Goal: Information Seeking & Learning: Understand process/instructions

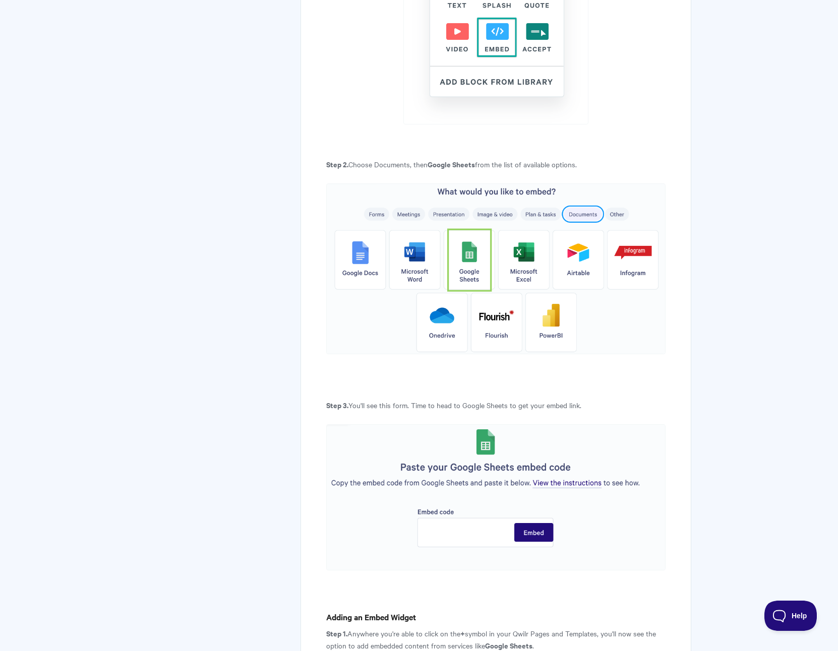
scroll to position [521, 0]
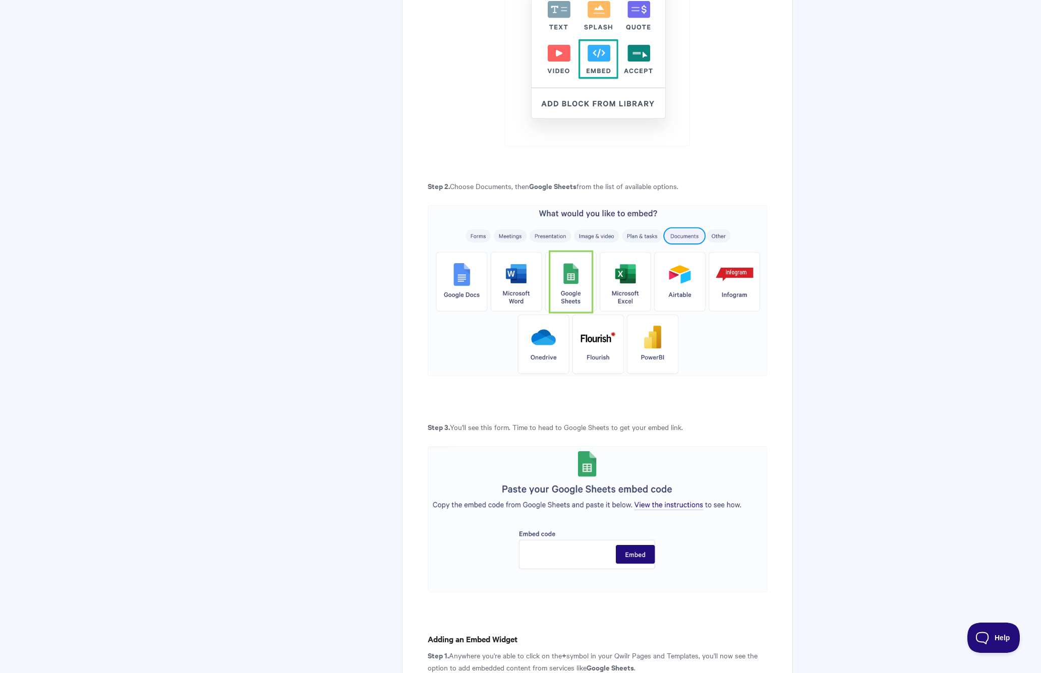
scroll to position [645, 0]
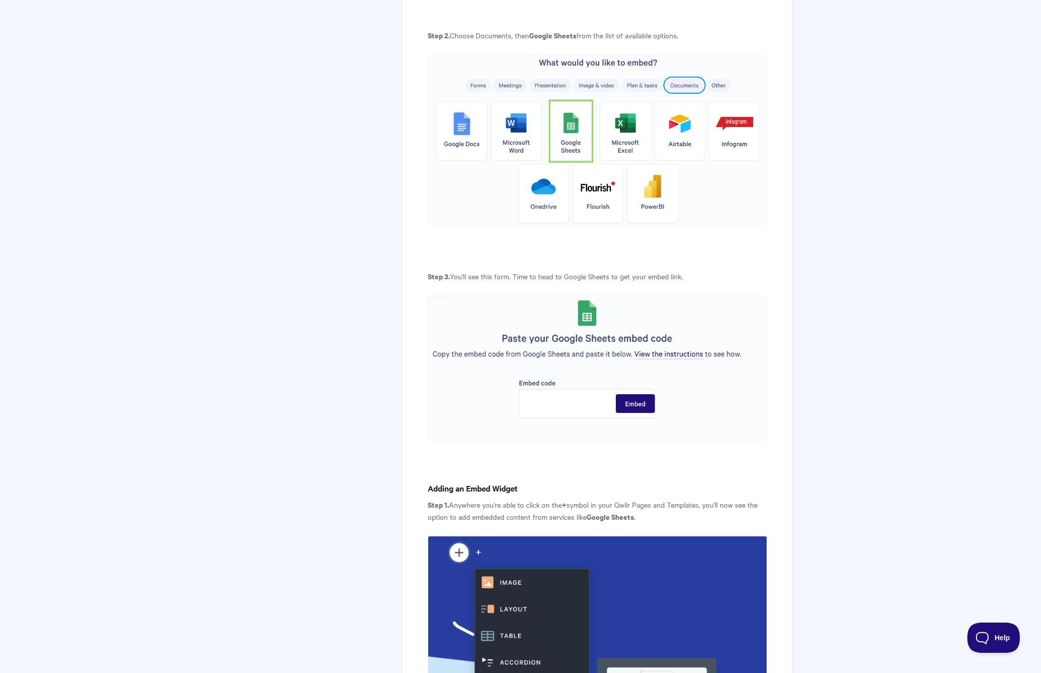
click at [616, 140] on img at bounding box center [597, 139] width 339 height 170
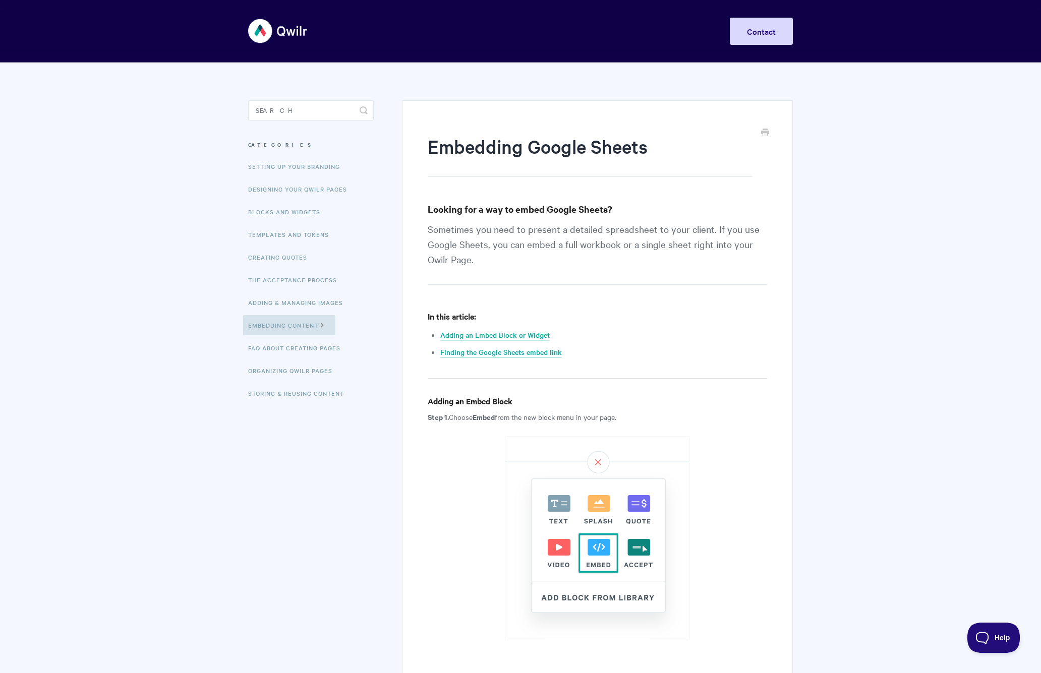
scroll to position [0, 0]
click at [291, 327] on link "Embedding Content" at bounding box center [289, 325] width 92 height 20
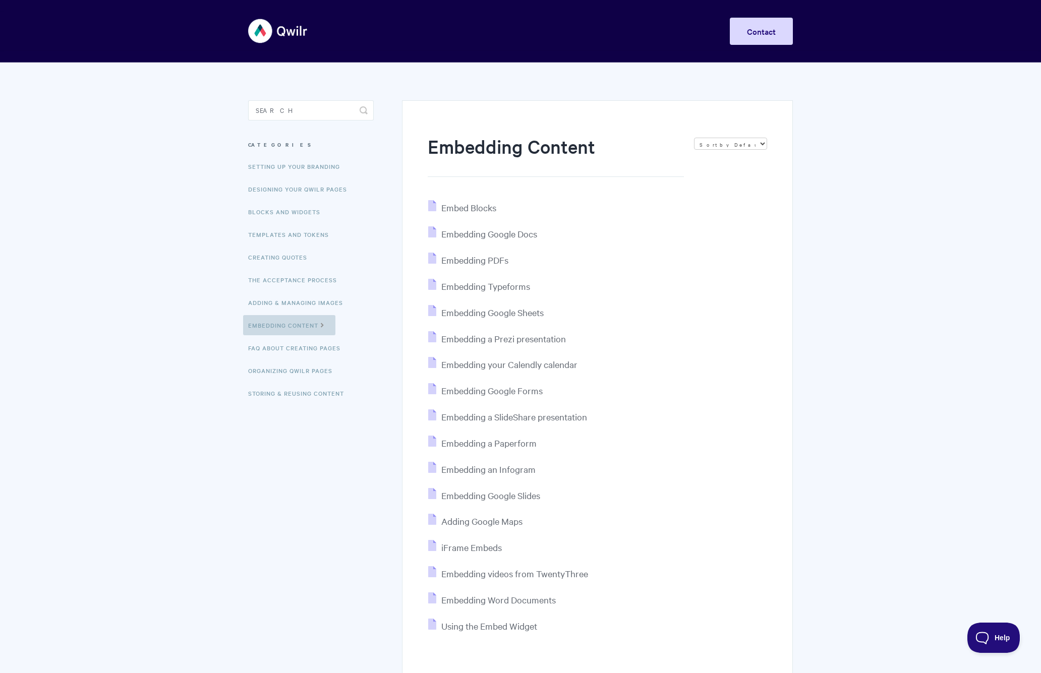
click at [296, 326] on link "Embedding Content" at bounding box center [289, 325] width 92 height 20
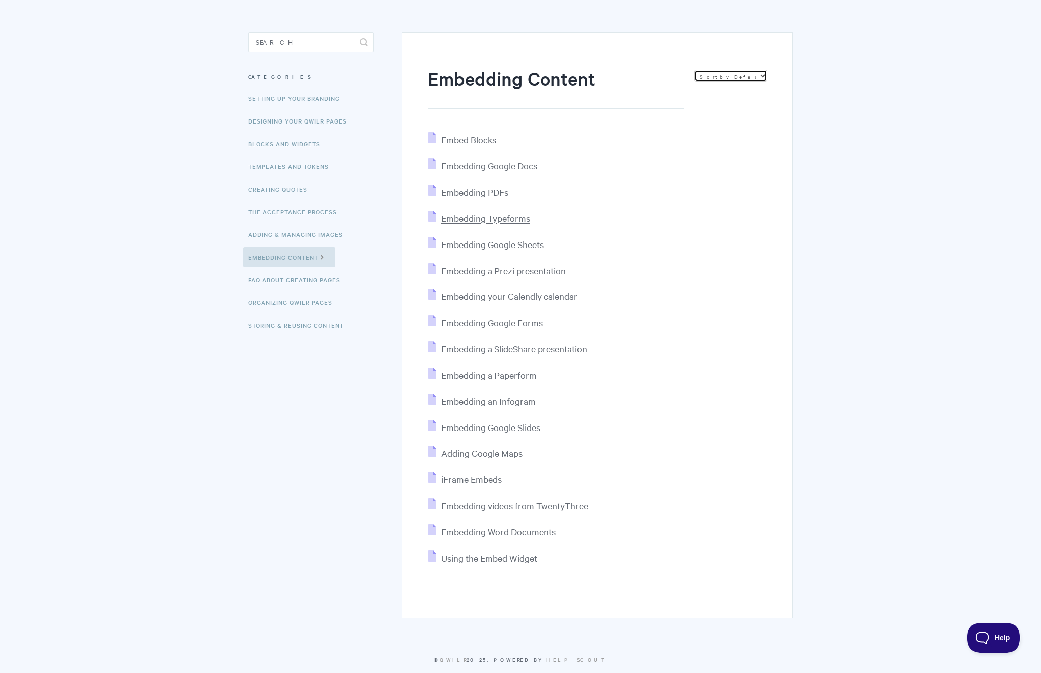
scroll to position [68, 1]
click at [495, 218] on span "Embedding Typeforms" at bounding box center [485, 218] width 89 height 12
